Goal: Transaction & Acquisition: Purchase product/service

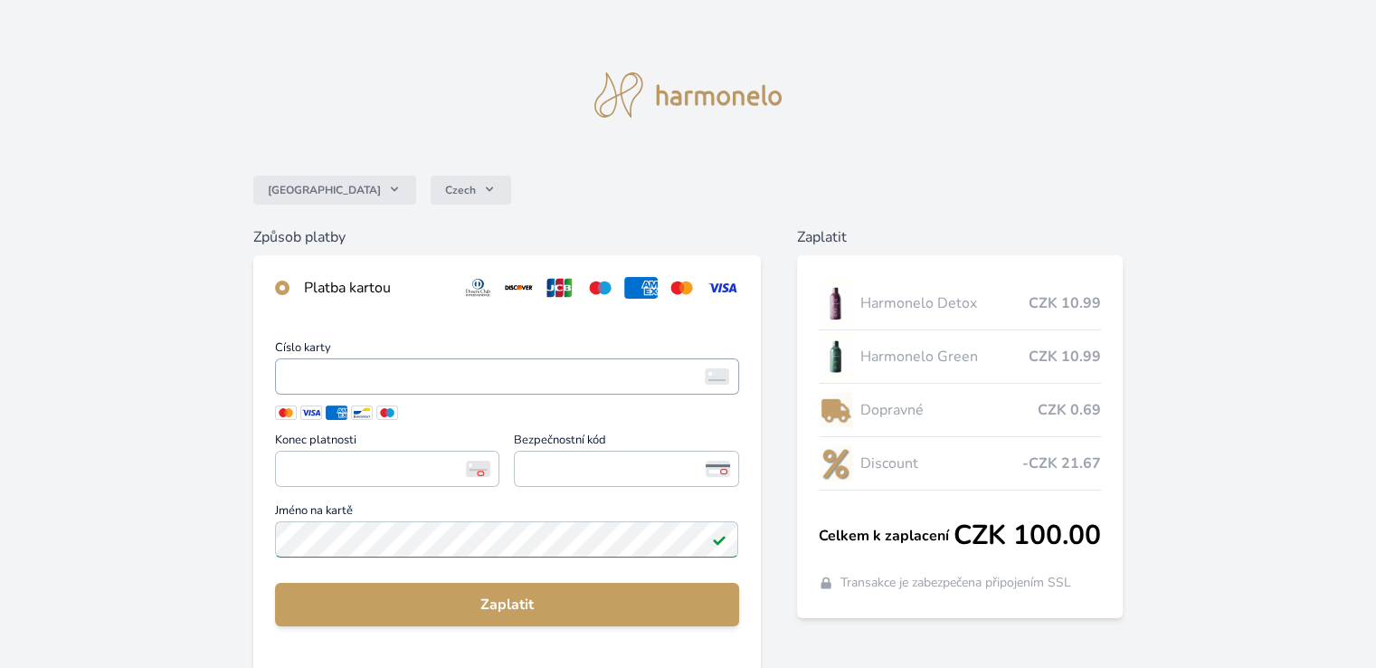
click at [492, 362] on span "<p>Your browser does not support iframes.</p>" at bounding box center [506, 376] width 463 height 36
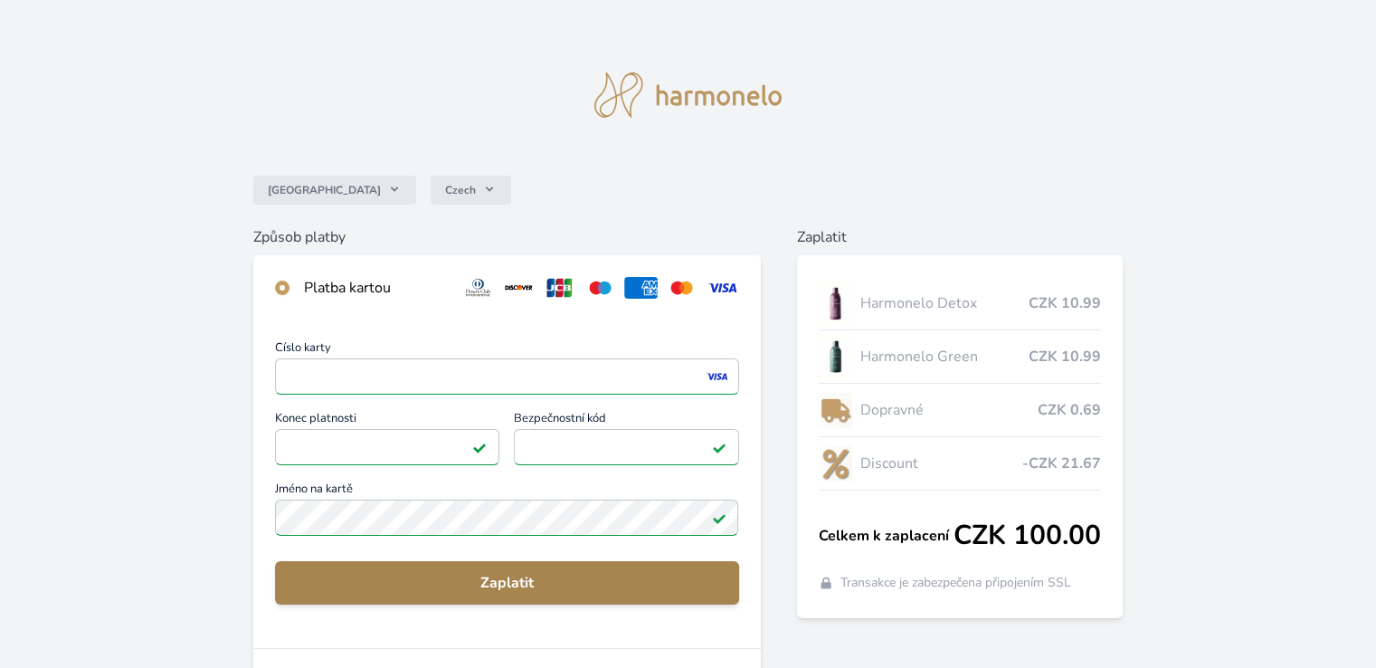
click at [445, 566] on button "Zaplatit" at bounding box center [506, 582] width 463 height 43
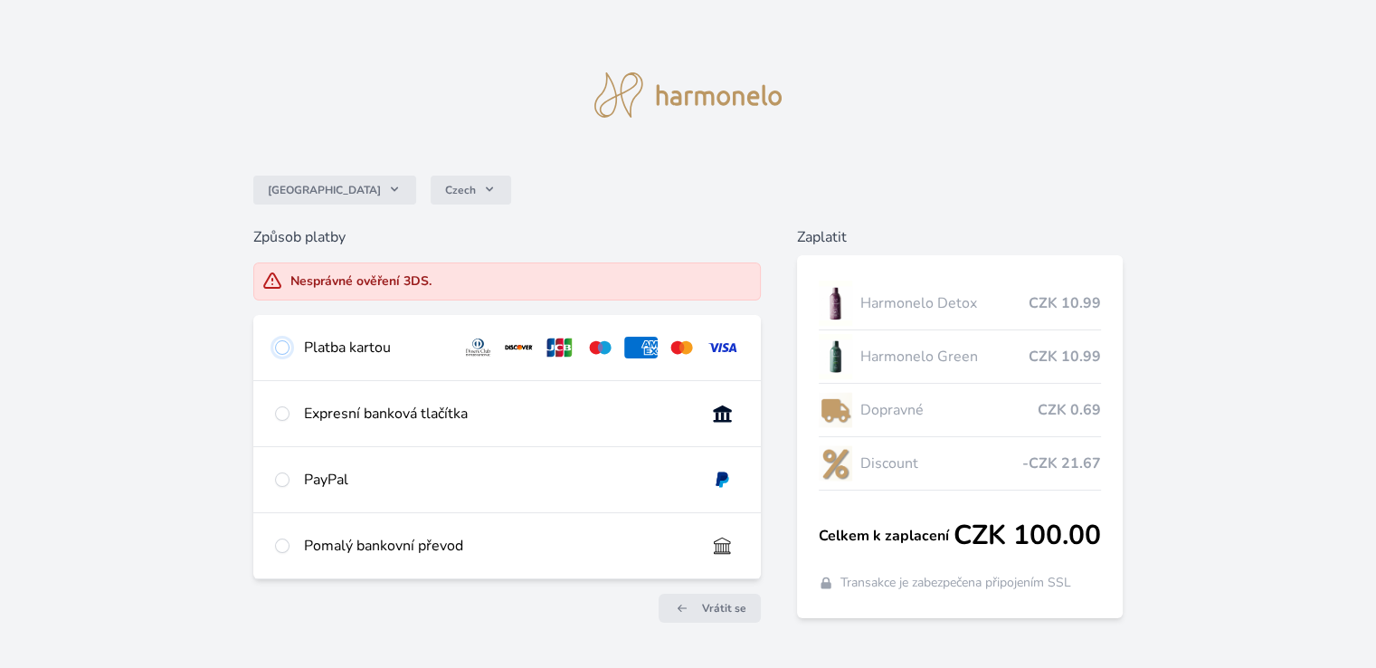
click at [279, 352] on input "radio" at bounding box center [282, 347] width 14 height 14
radio input "true"
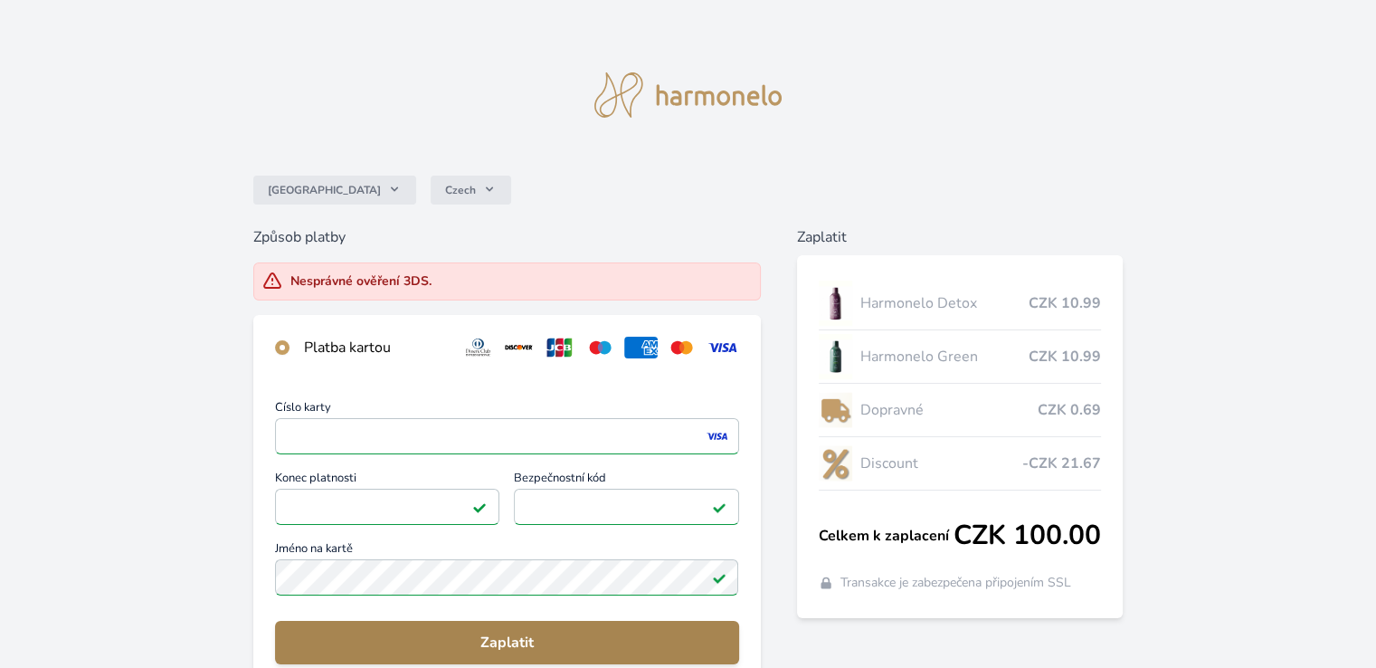
click at [542, 638] on span "Zaplatit" at bounding box center [507, 643] width 434 height 22
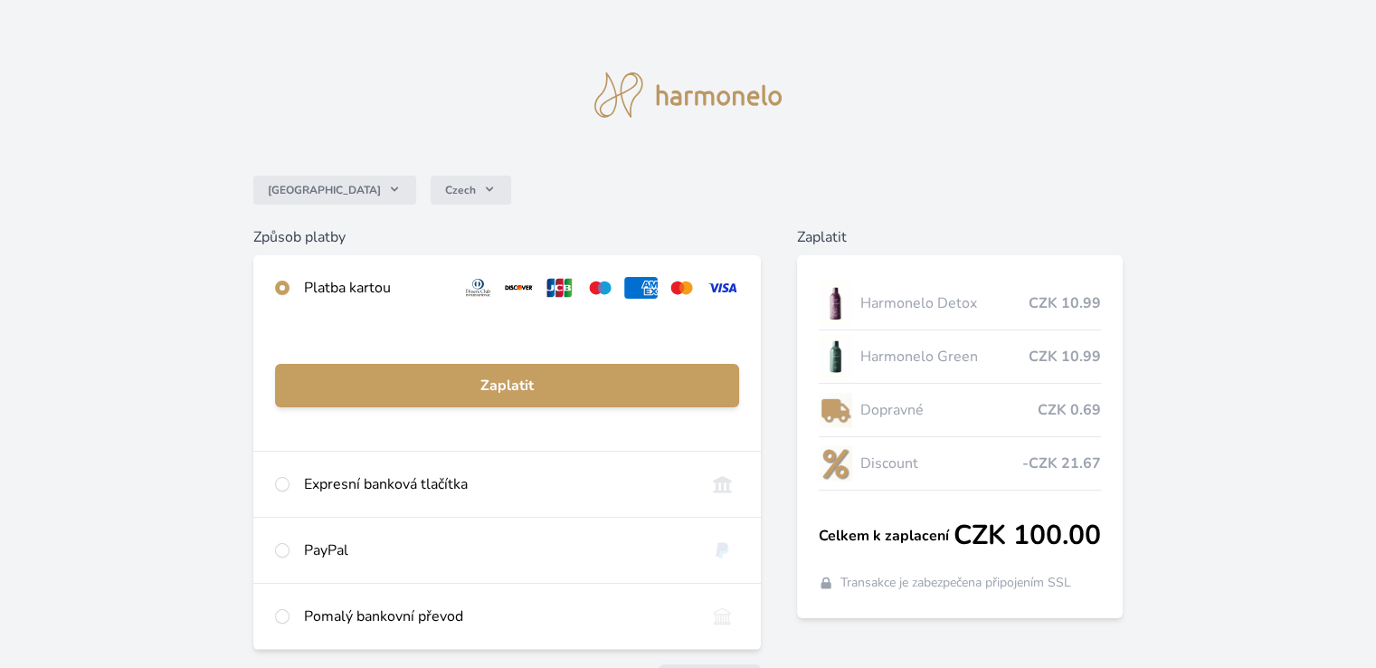
click at [1052, 371] on div "Harmonelo Green CZK 10.99" at bounding box center [960, 356] width 282 height 53
click at [984, 177] on div "Česko Czech" at bounding box center [688, 190] width 870 height 72
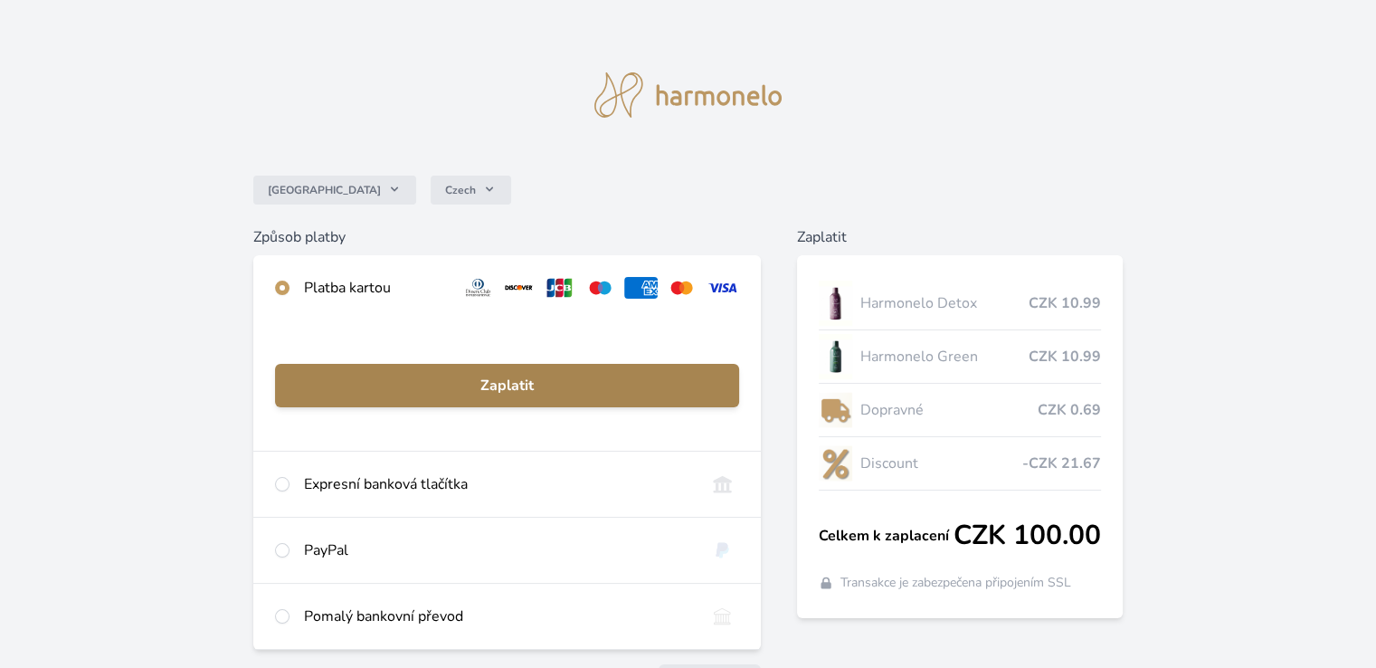
click at [497, 390] on span "Zaplatit" at bounding box center [507, 386] width 434 height 22
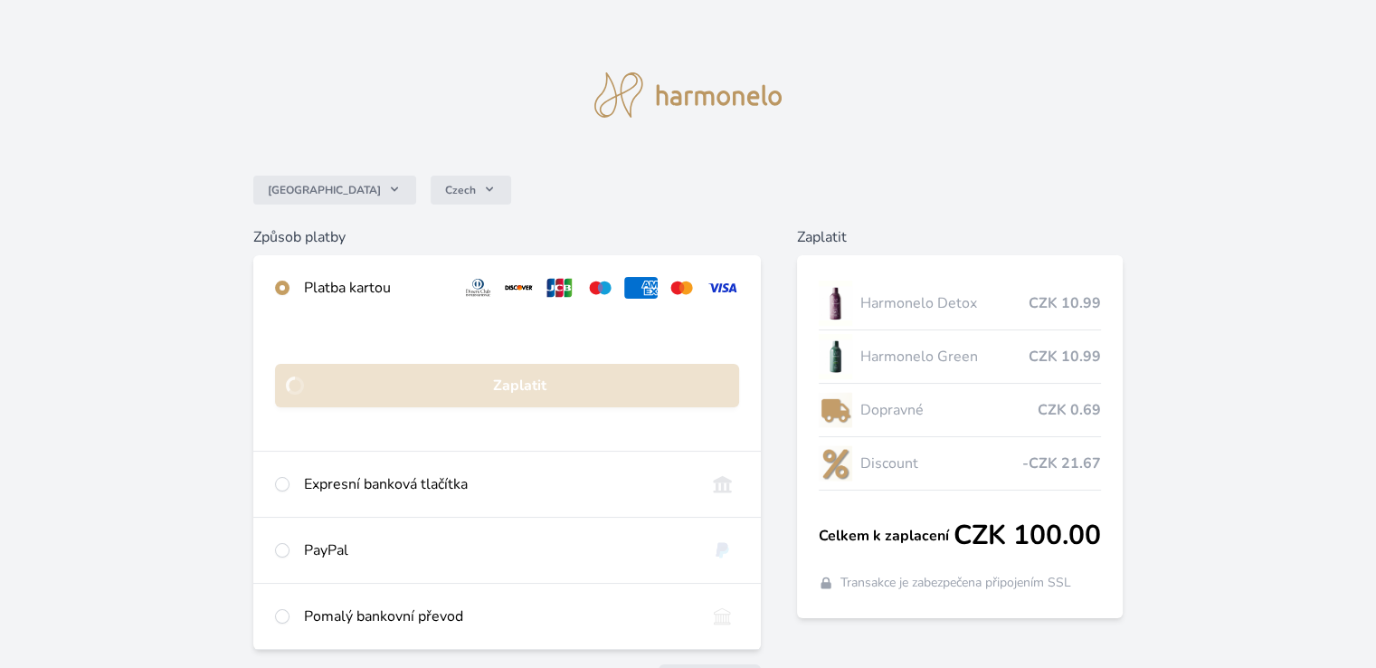
click at [964, 148] on div "Česko Czech Způsob platby Platba kartou Zaplatit Expresní banková tlačítka Vybe…" at bounding box center [688, 372] width 1376 height 744
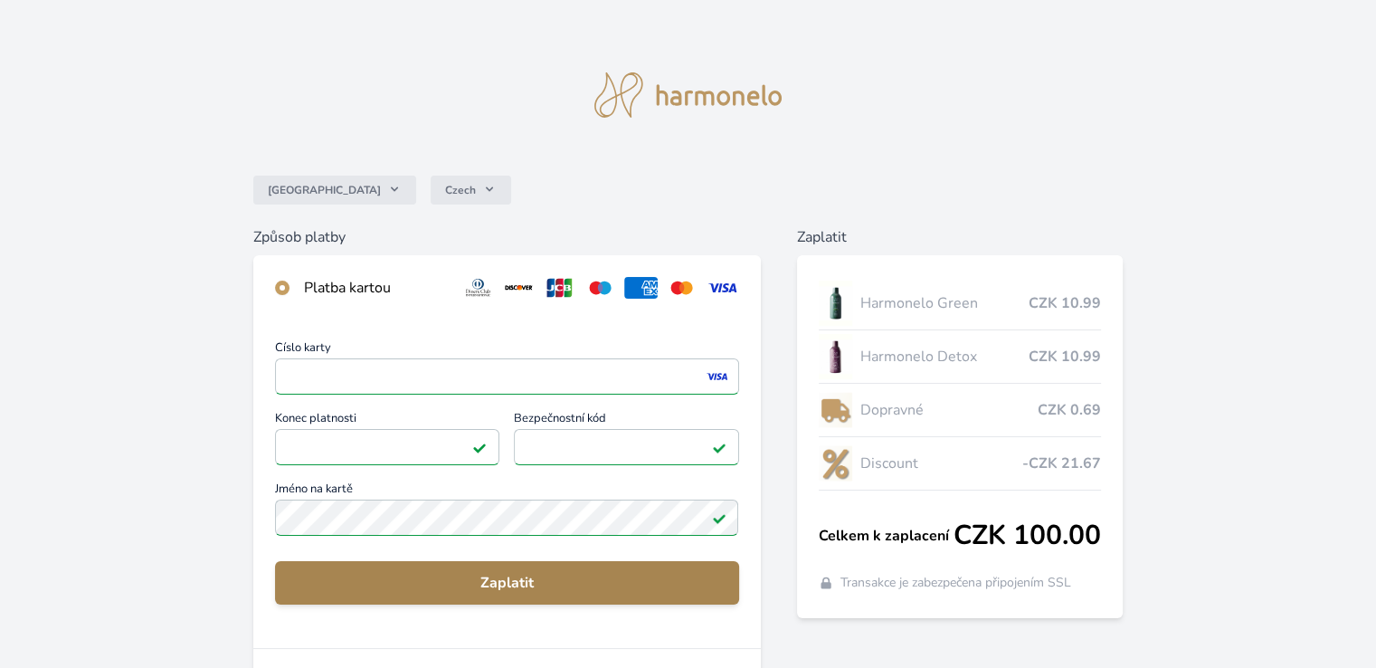
click at [408, 585] on span "Zaplatit" at bounding box center [507, 583] width 434 height 22
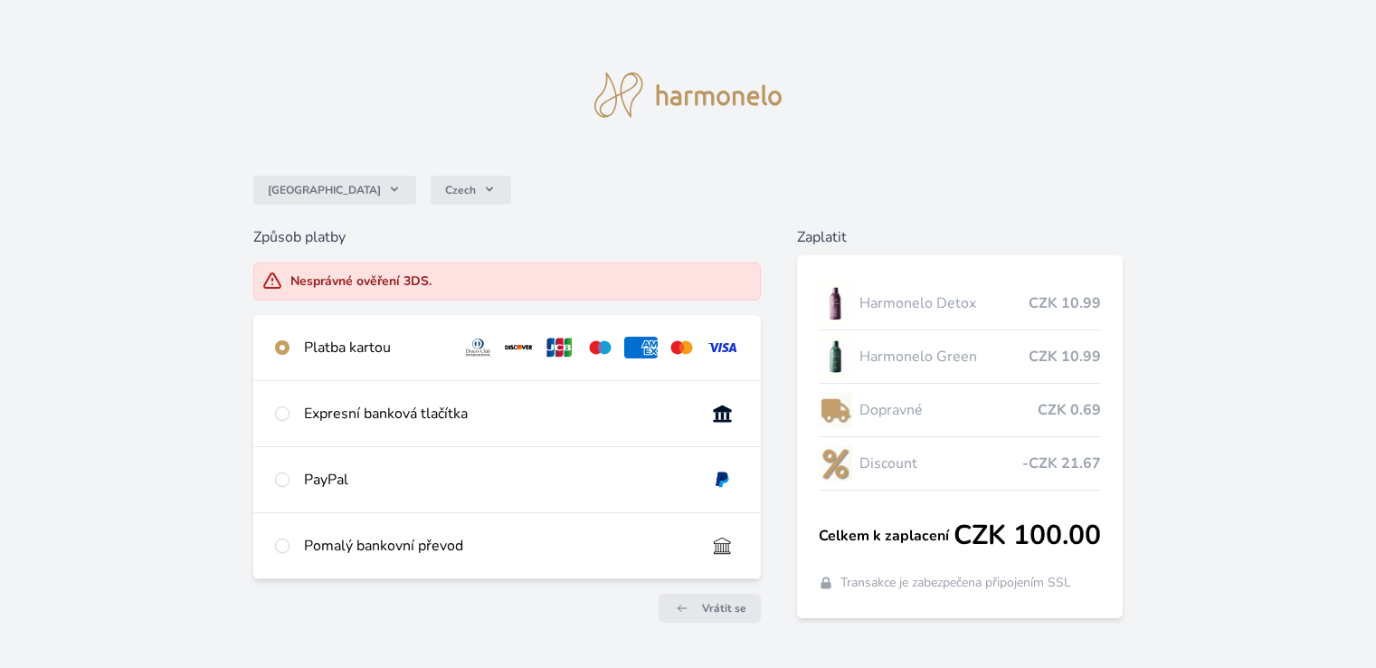
scroll to position [48, 0]
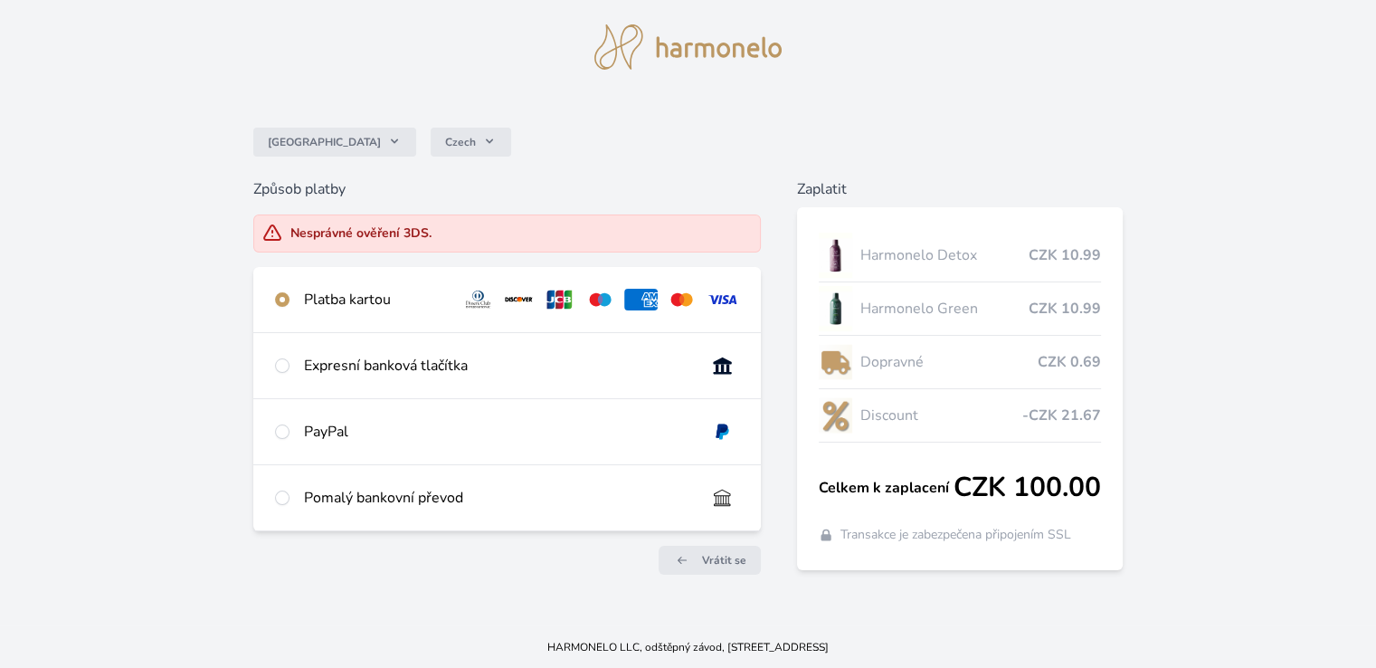
click at [333, 298] on div "Platba kartou" at bounding box center [375, 300] width 143 height 22
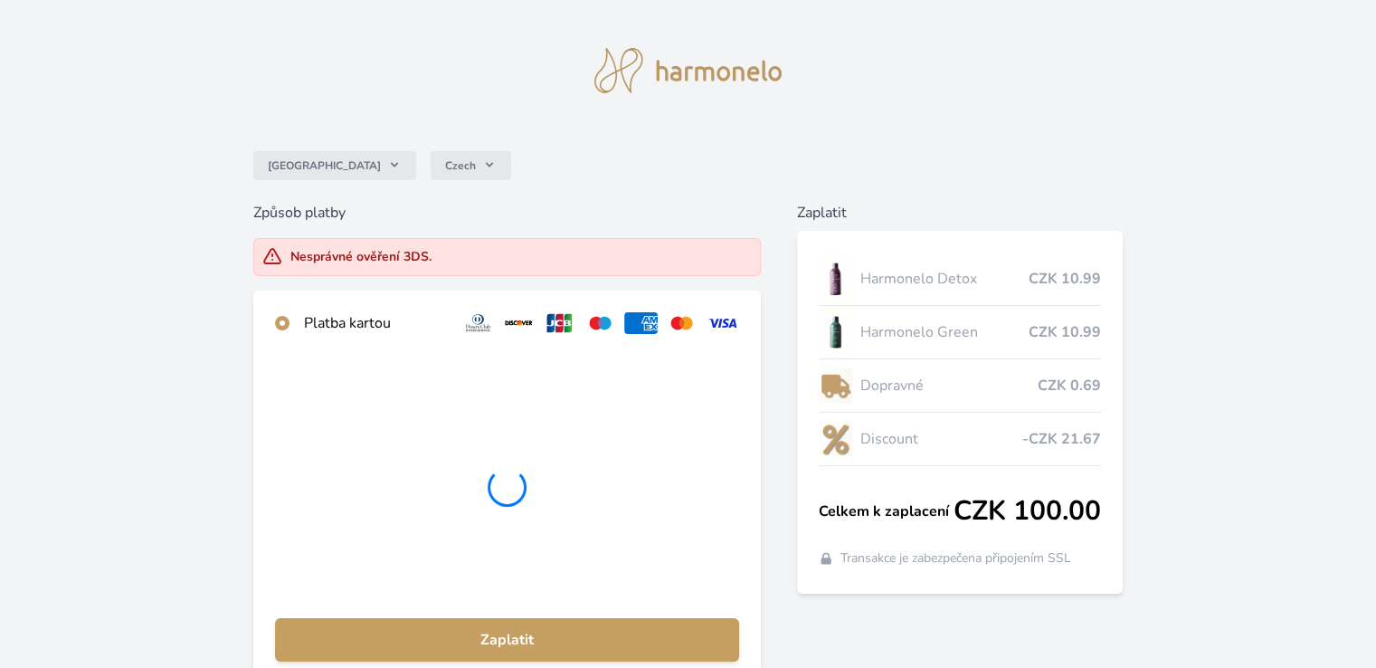
scroll to position [0, 0]
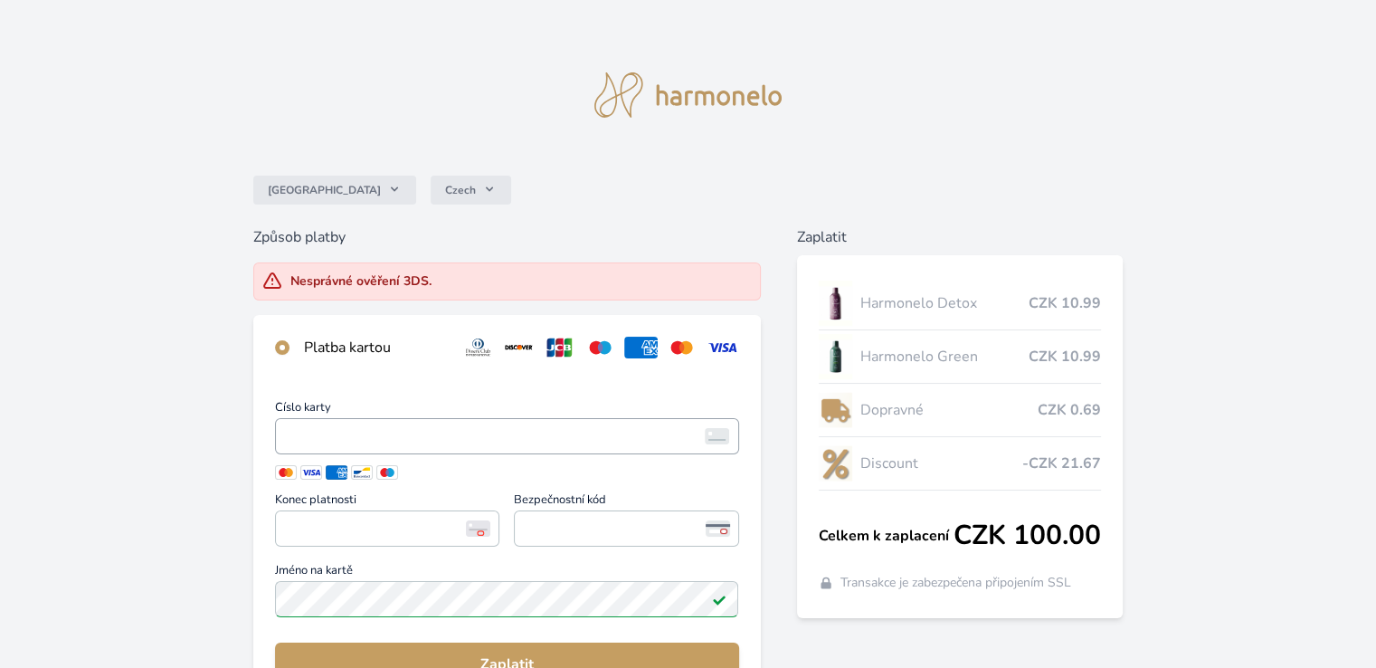
click at [550, 421] on span "<p>Your browser does not support iframes.</p>" at bounding box center [506, 436] width 463 height 36
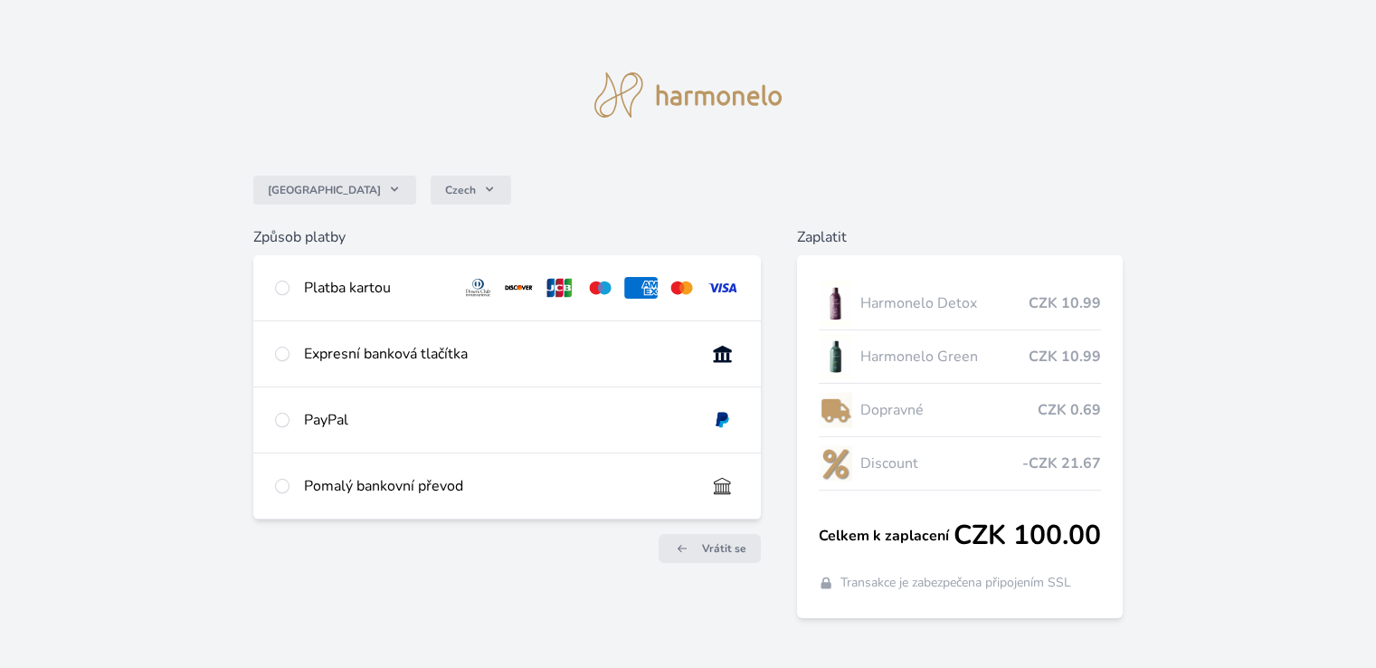
click at [351, 287] on div "Platba kartou" at bounding box center [375, 288] width 143 height 22
radio input "true"
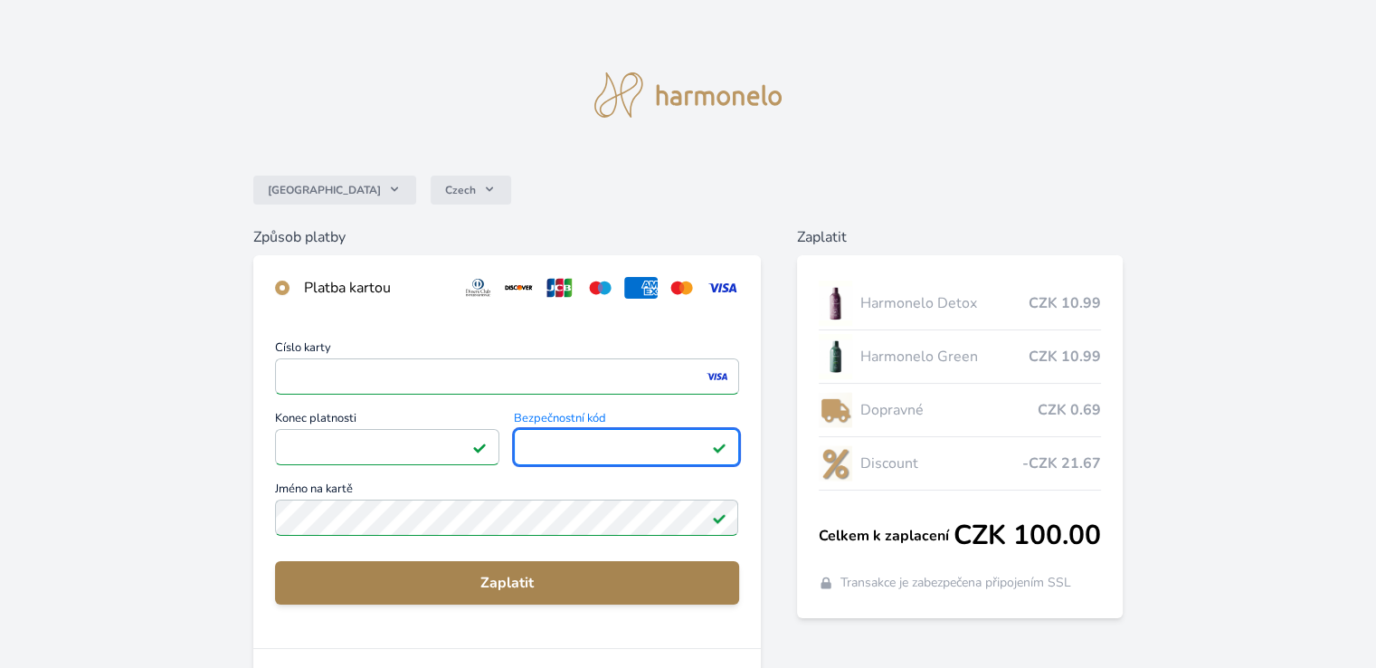
click at [517, 584] on span "Zaplatit" at bounding box center [507, 583] width 434 height 22
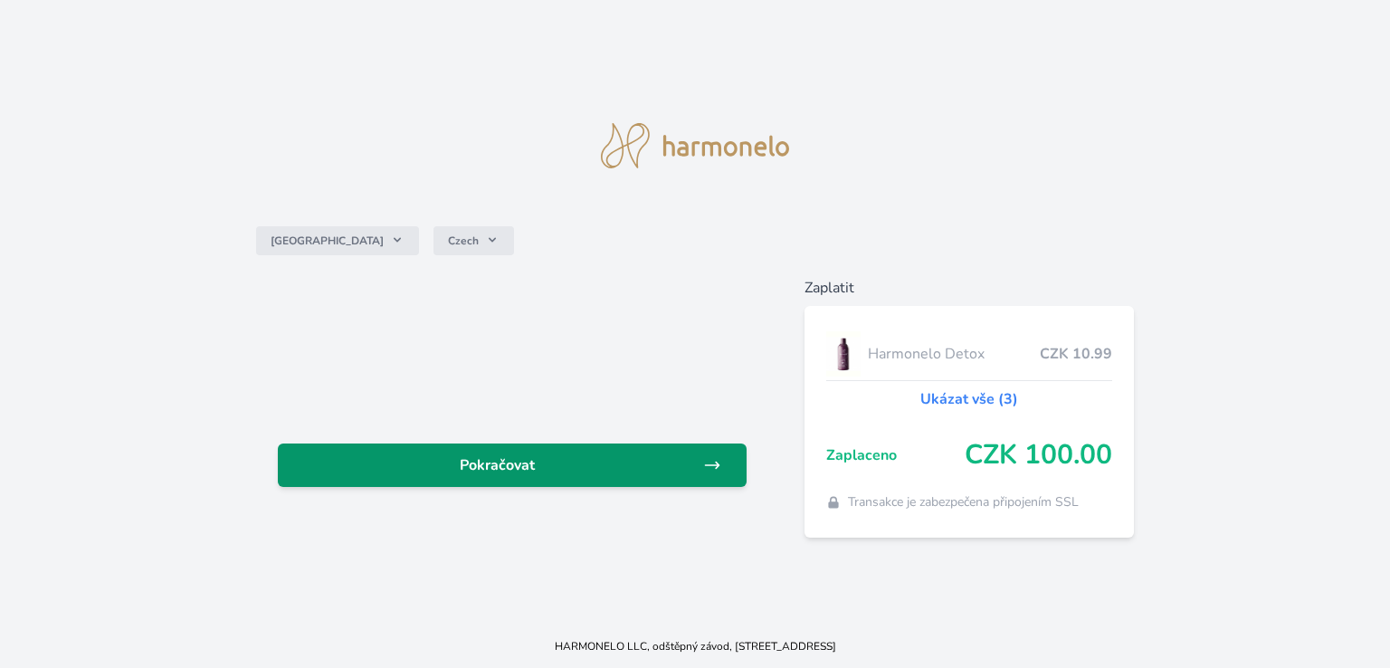
click at [643, 450] on link "Pokračovat" at bounding box center [512, 464] width 469 height 43
